Goal: Go to known website: Access a specific website the user already knows

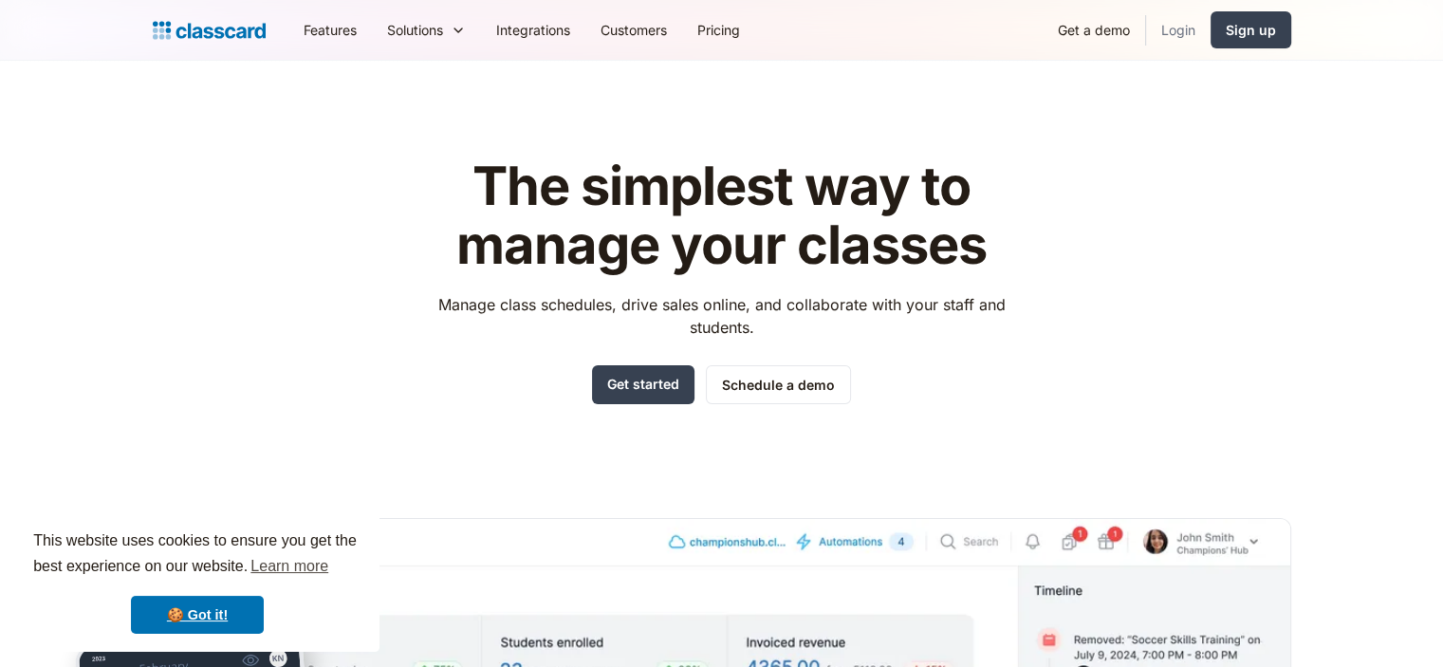
click at [1181, 29] on link "Login" at bounding box center [1178, 30] width 65 height 43
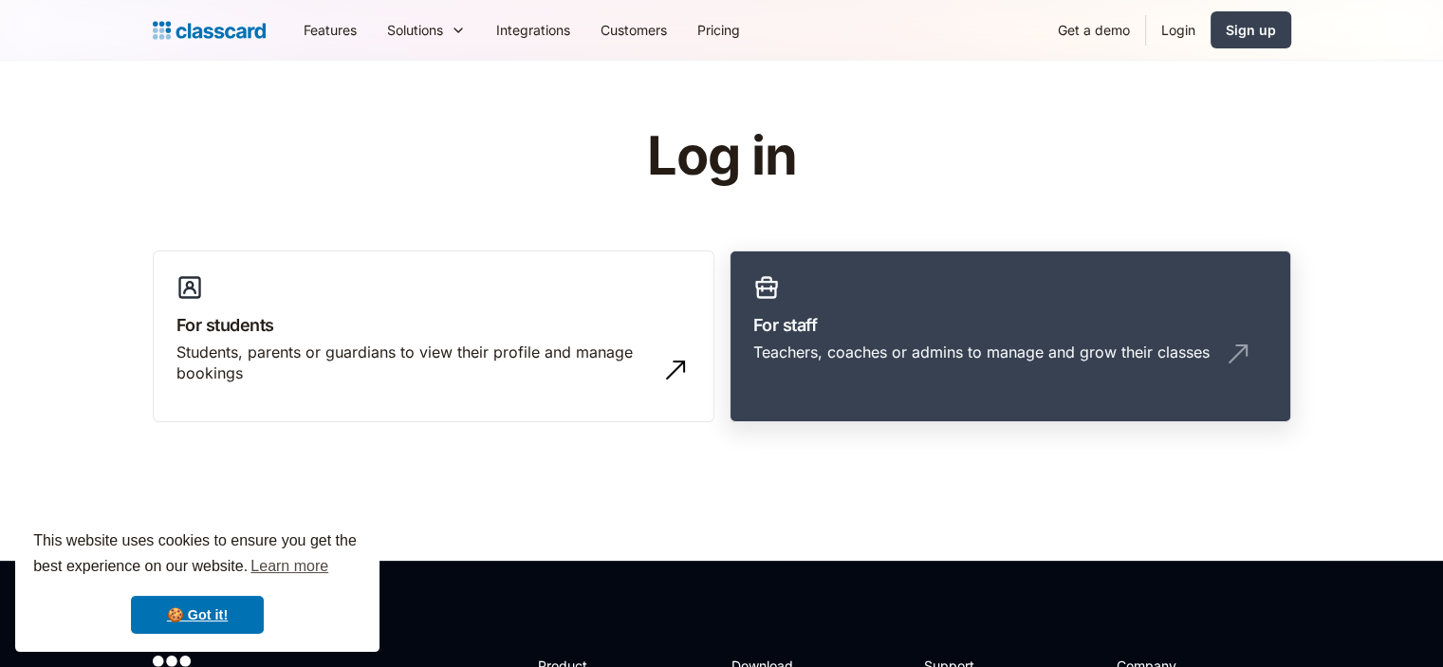
scroll to position [42, 0]
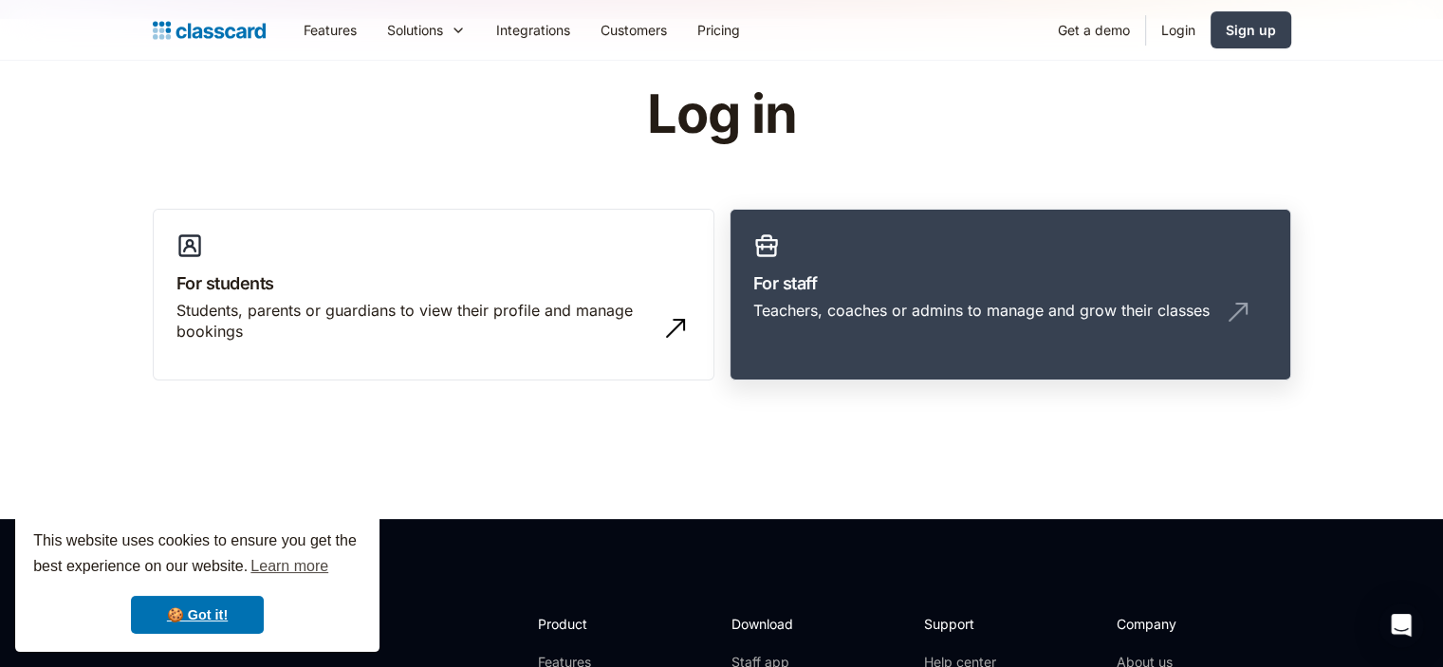
click at [870, 289] on h3 "For staff" at bounding box center [1010, 283] width 514 height 26
